Goal: Transaction & Acquisition: Book appointment/travel/reservation

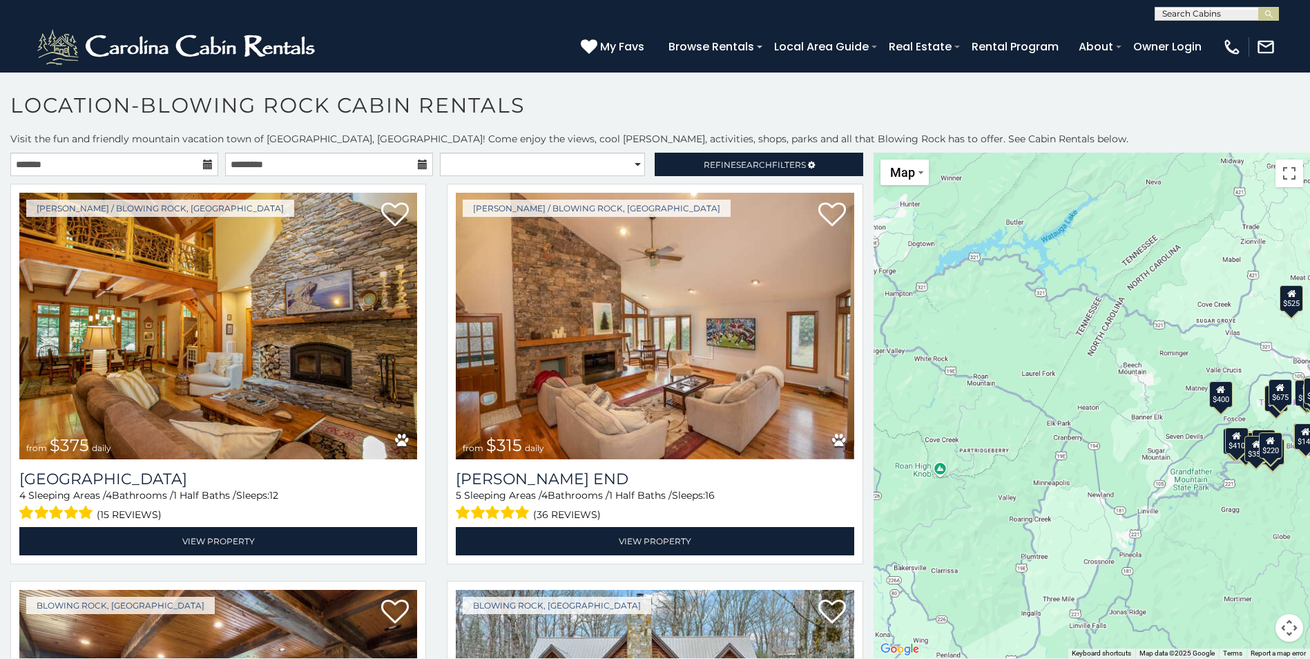
click at [203, 166] on icon at bounding box center [208, 165] width 10 height 10
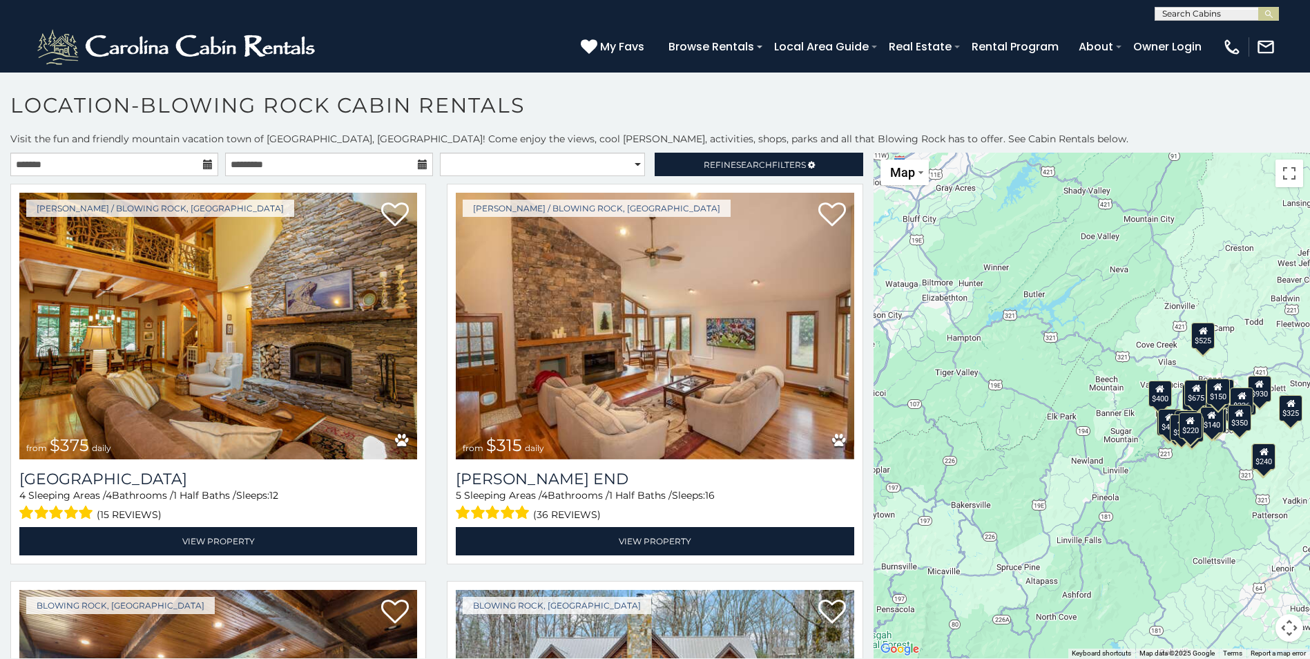
click at [203, 160] on icon at bounding box center [208, 165] width 10 height 10
click at [32, 166] on input "text" at bounding box center [114, 164] width 208 height 23
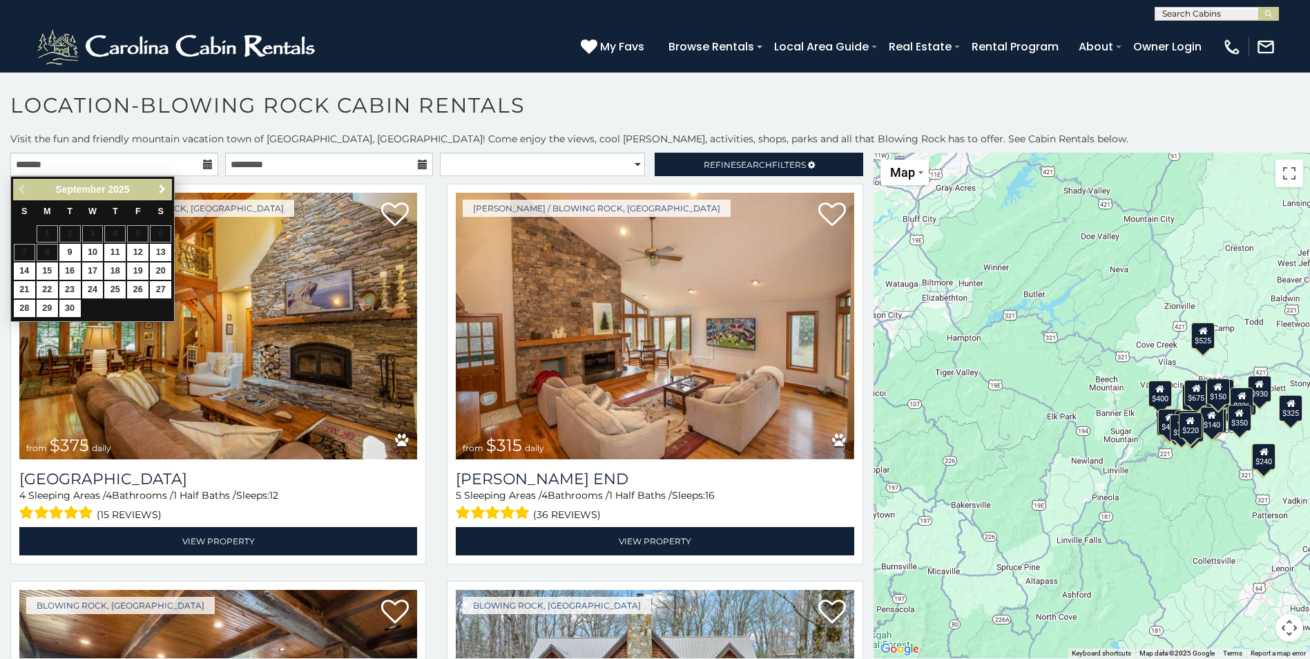
click at [160, 186] on span "Next" at bounding box center [162, 189] width 11 height 11
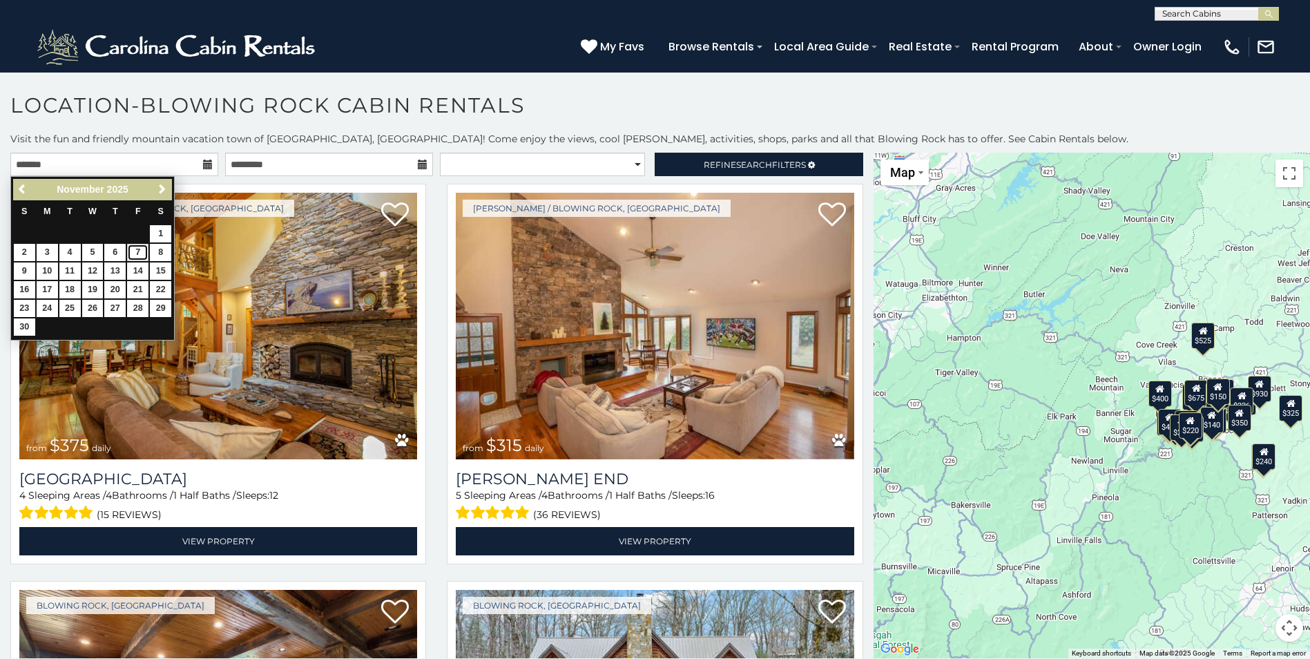
click at [137, 250] on link "7" at bounding box center [137, 252] width 21 height 17
type input "**********"
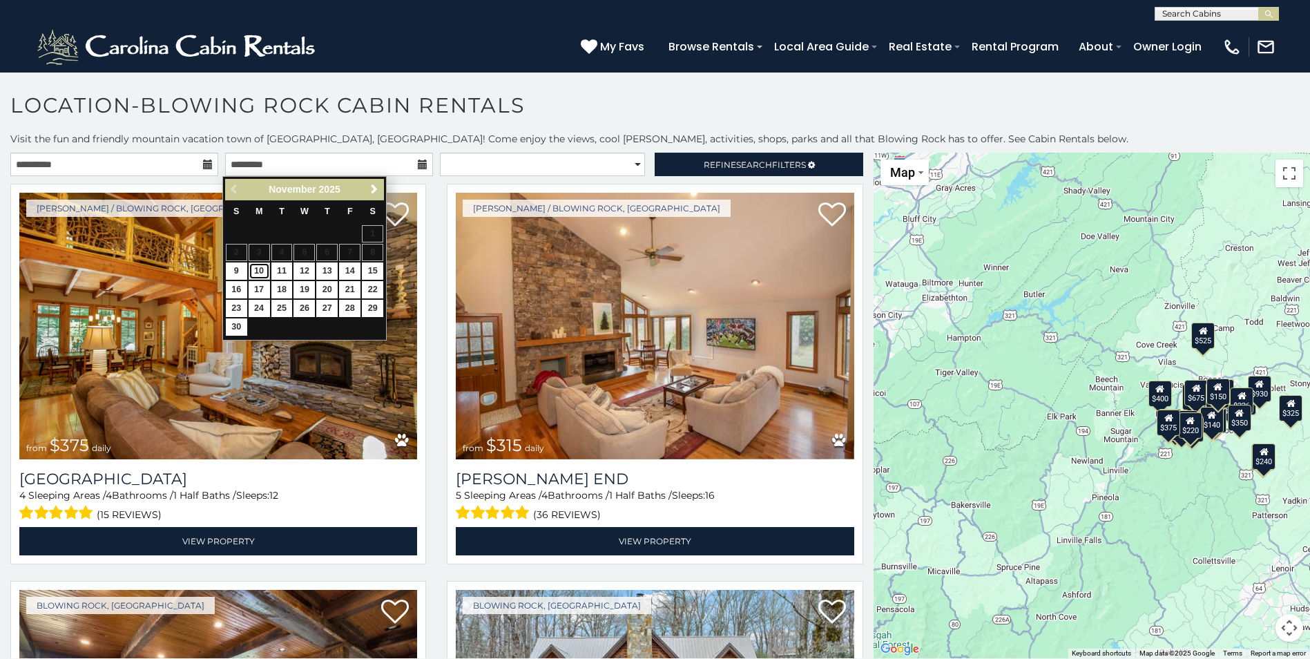
click at [257, 268] on link "10" at bounding box center [259, 270] width 21 height 17
type input "**********"
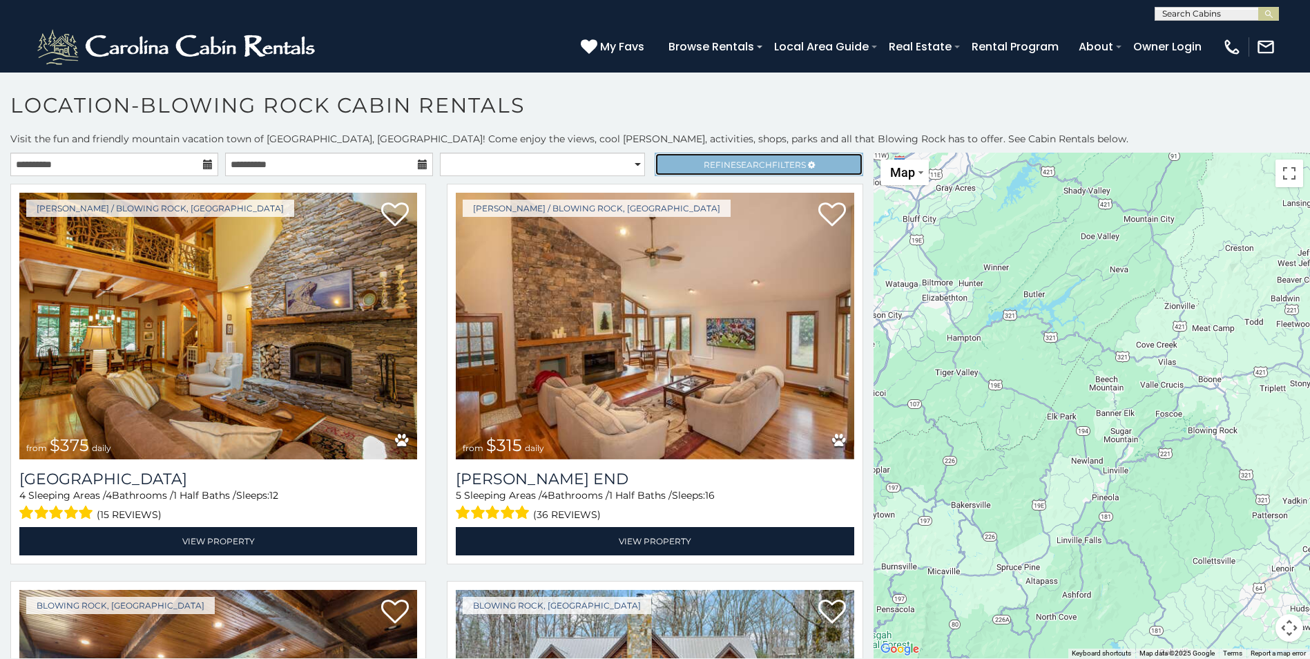
click at [765, 163] on span "Refine Search Filters" at bounding box center [755, 165] width 102 height 10
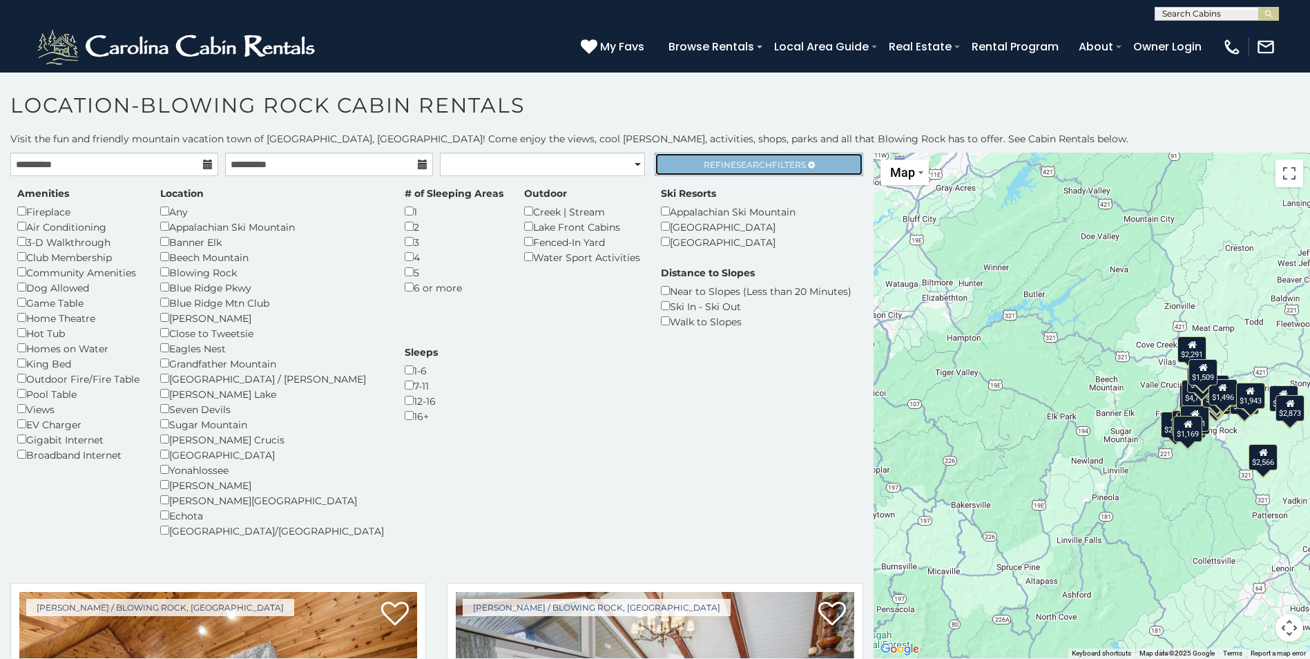
click at [744, 164] on span "Search" at bounding box center [754, 165] width 36 height 10
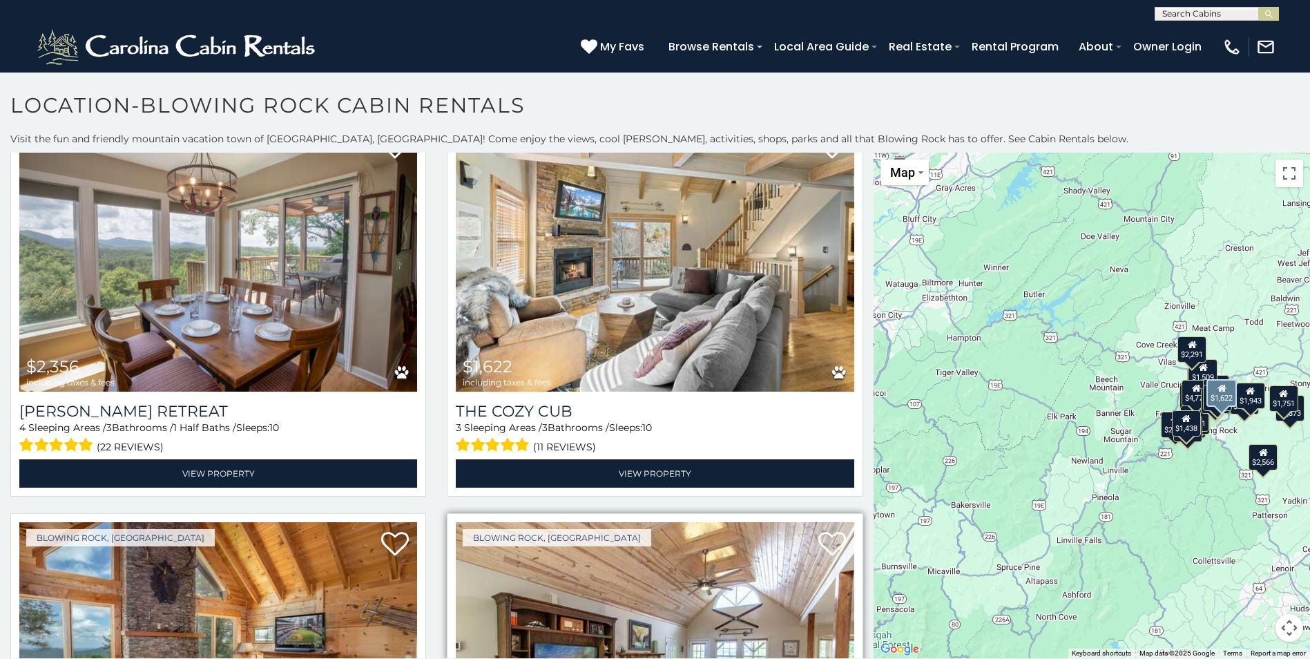
scroll to position [3522, 0]
